Goal: Contribute content: Add original content to the website for others to see

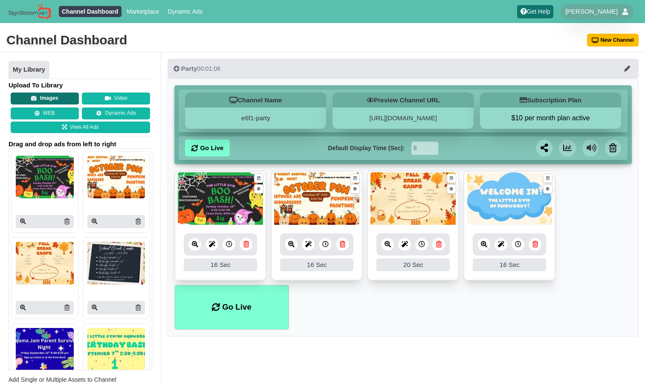
click at [41, 96] on button "Images" at bounding box center [45, 98] width 68 height 12
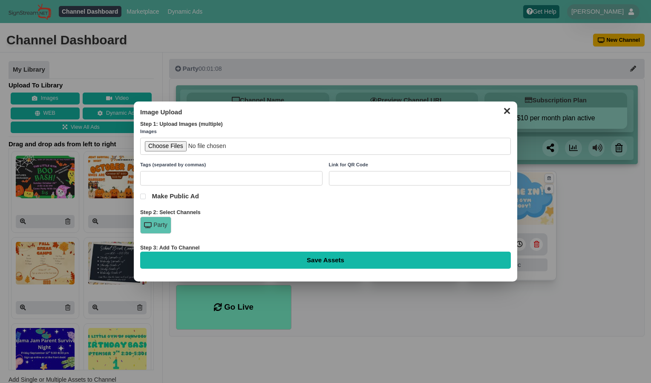
click at [185, 147] on input "file" at bounding box center [325, 146] width 371 height 17
click at [180, 145] on input "file" at bounding box center [325, 146] width 371 height 17
type input "C:\fakepath\read!.jpg"
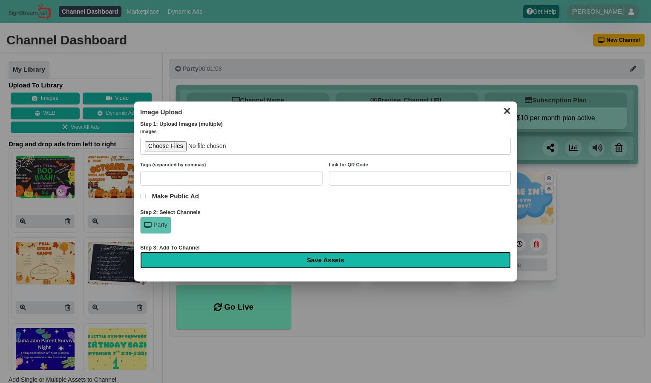
click at [231, 258] on input "Save Assets" at bounding box center [325, 259] width 371 height 17
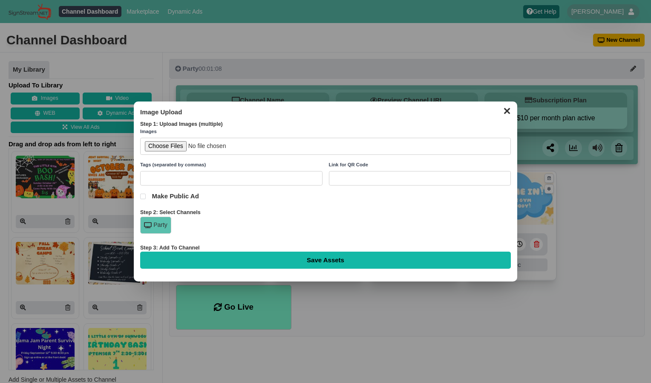
type input "Saving..."
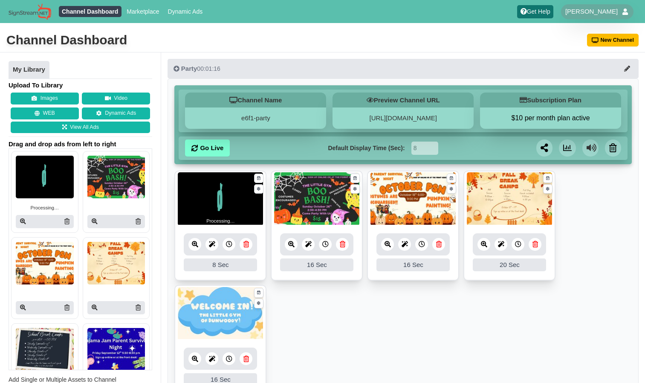
click at [230, 247] on icon at bounding box center [229, 244] width 6 height 6
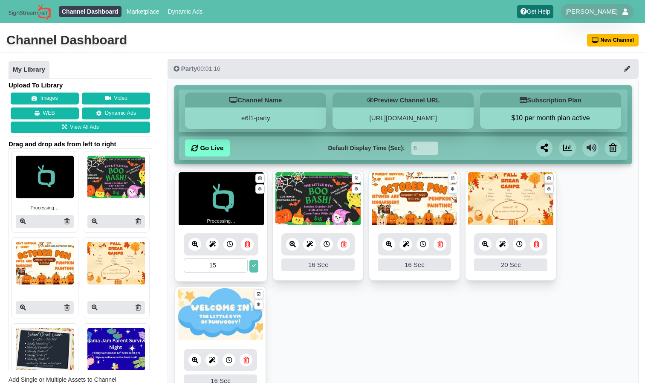
click at [242, 264] on input "15" at bounding box center [216, 265] width 64 height 14
click at [242, 264] on input "16" at bounding box center [216, 265] width 64 height 14
click at [242, 264] on input "17" at bounding box center [216, 265] width 64 height 14
type input "16"
click at [242, 268] on input "16" at bounding box center [216, 265] width 64 height 14
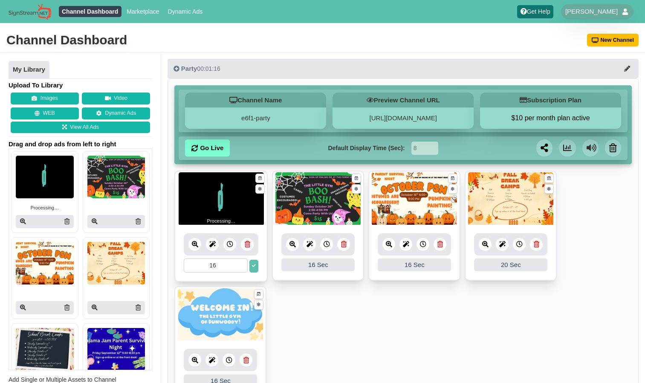
click at [255, 268] on button at bounding box center [253, 266] width 9 height 13
